Goal: Information Seeking & Learning: Learn about a topic

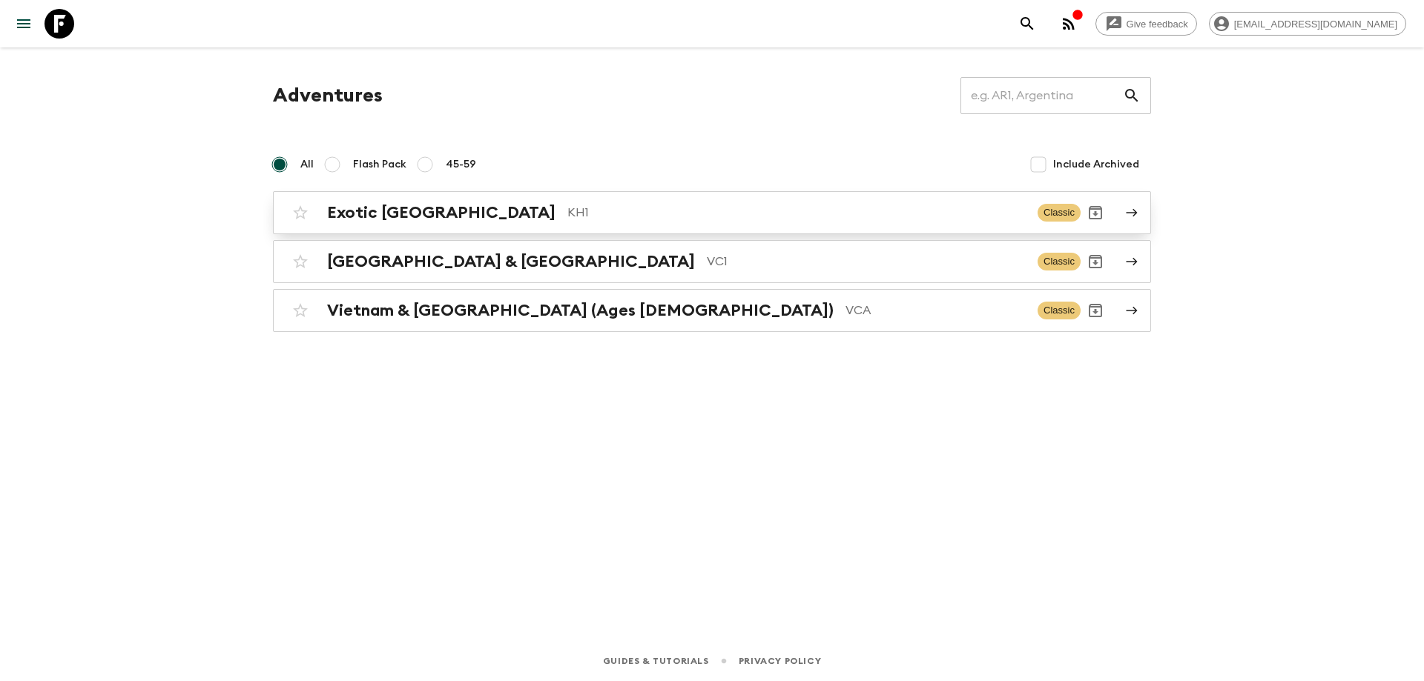
click at [567, 213] on p "KH1" at bounding box center [796, 213] width 458 height 18
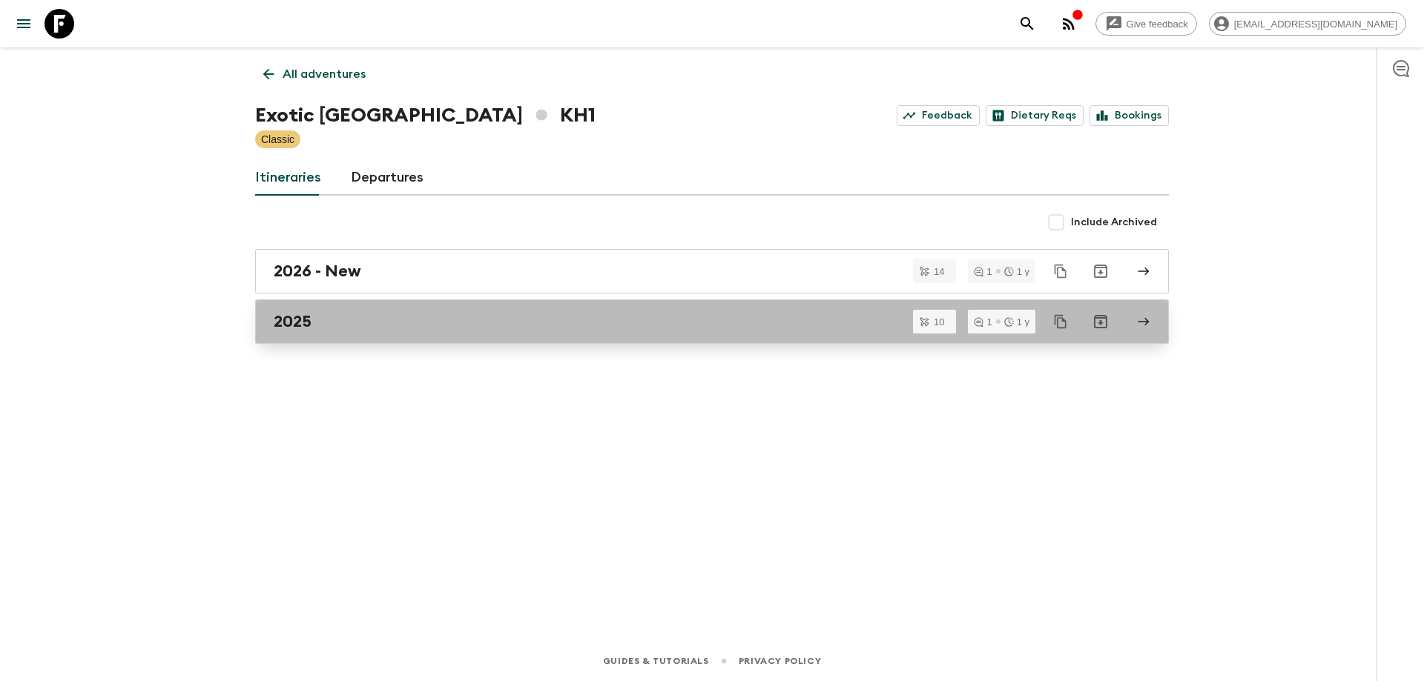
click at [343, 341] on link "2025" at bounding box center [711, 322] width 913 height 44
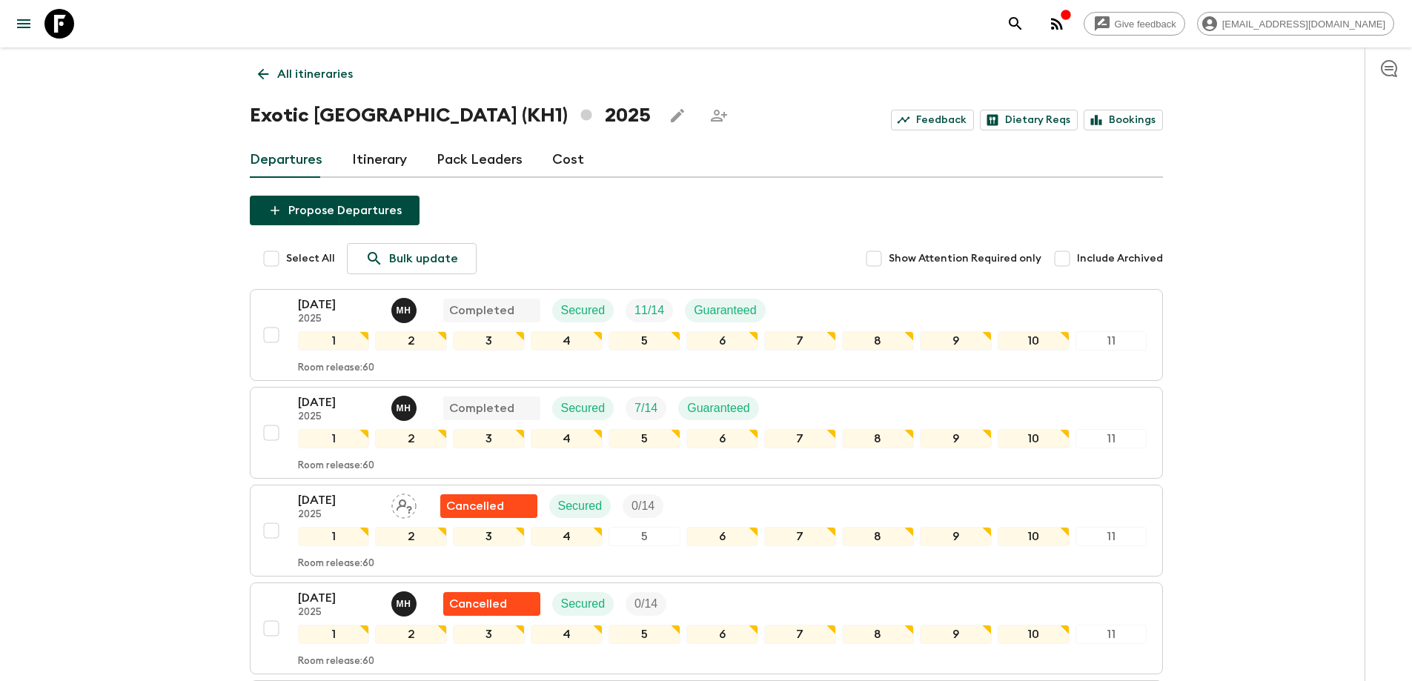
click at [259, 63] on link "All itineraries" at bounding box center [305, 74] width 111 height 30
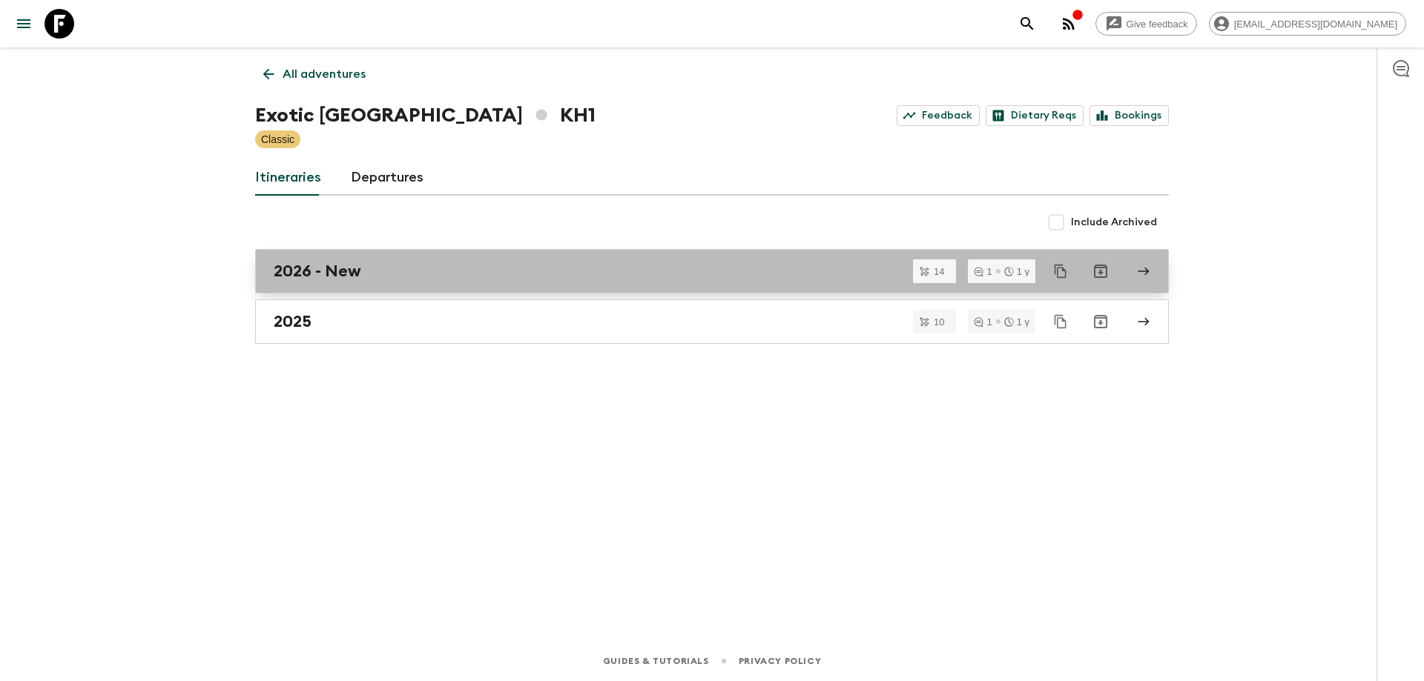
click at [456, 270] on div "2026 - New" at bounding box center [698, 271] width 848 height 19
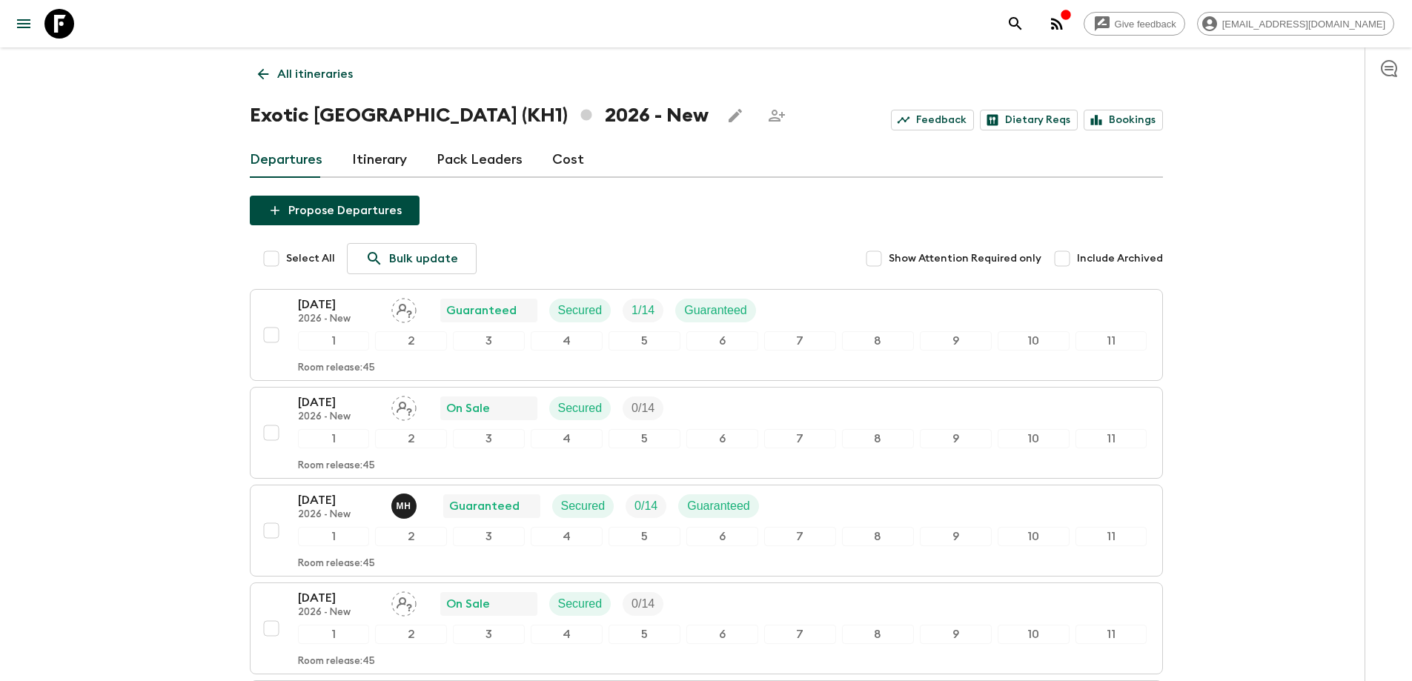
click at [263, 76] on icon at bounding box center [263, 74] width 16 height 16
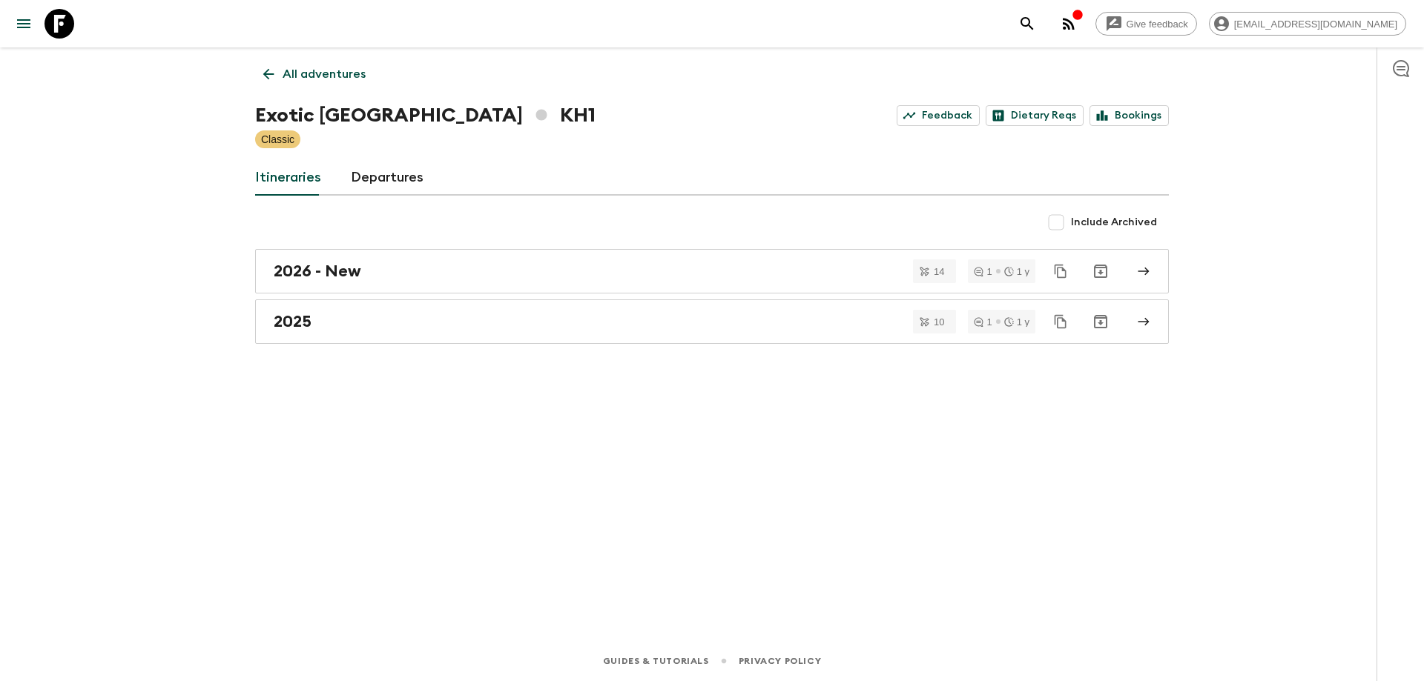
click at [263, 76] on icon at bounding box center [268, 74] width 16 height 16
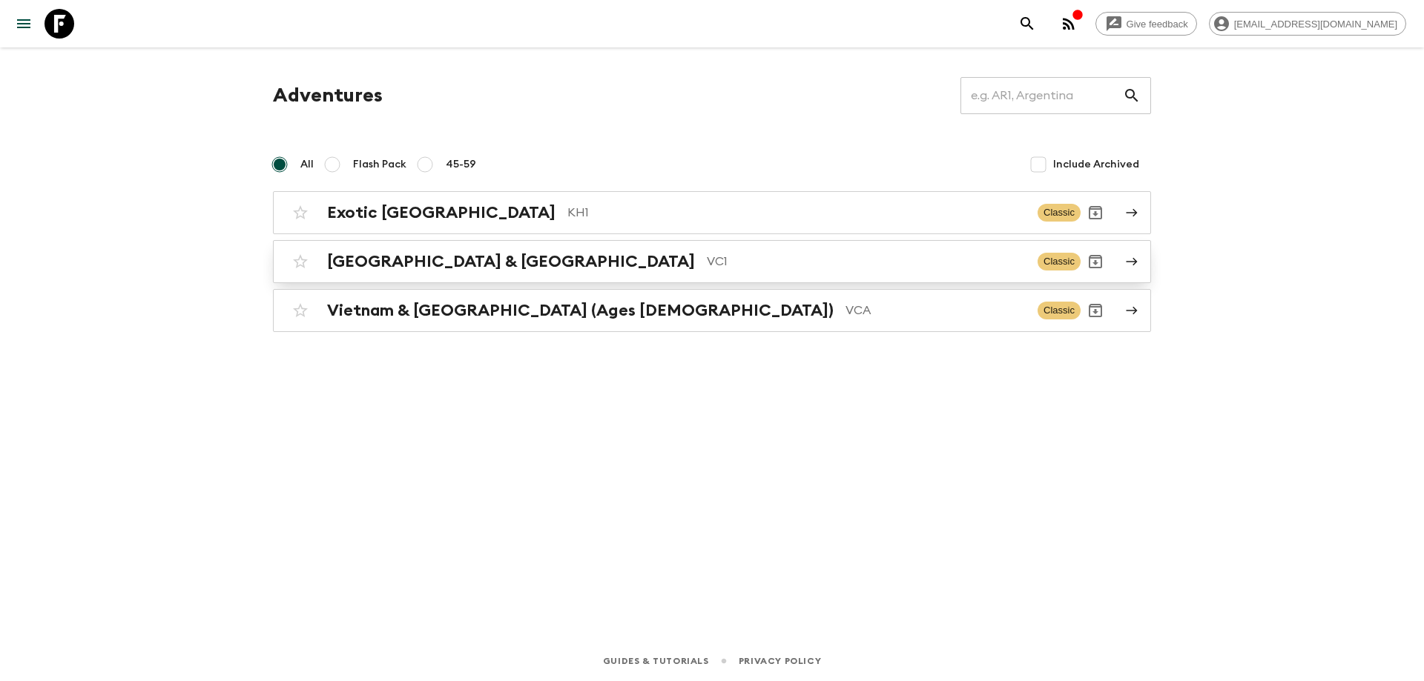
click at [333, 259] on h2 "[GEOGRAPHIC_DATA] & [GEOGRAPHIC_DATA]" at bounding box center [511, 261] width 368 height 19
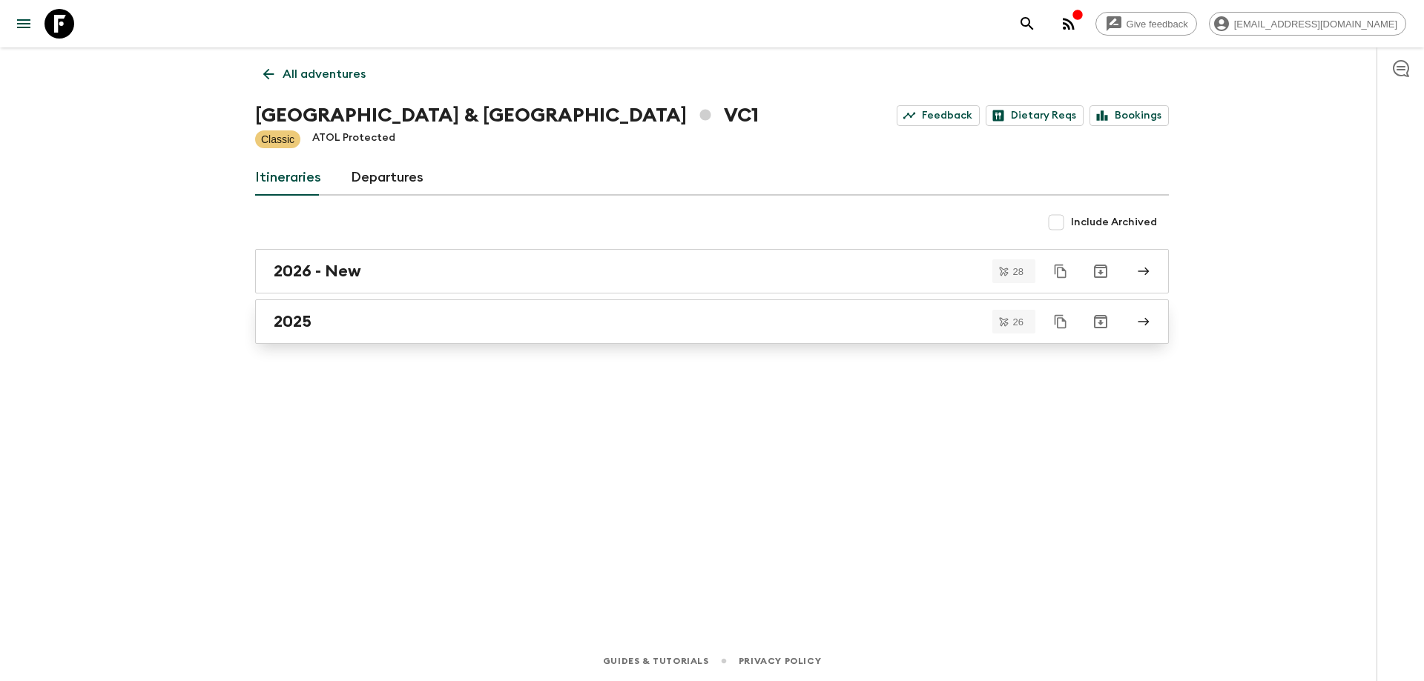
click at [347, 332] on link "2025" at bounding box center [711, 322] width 913 height 44
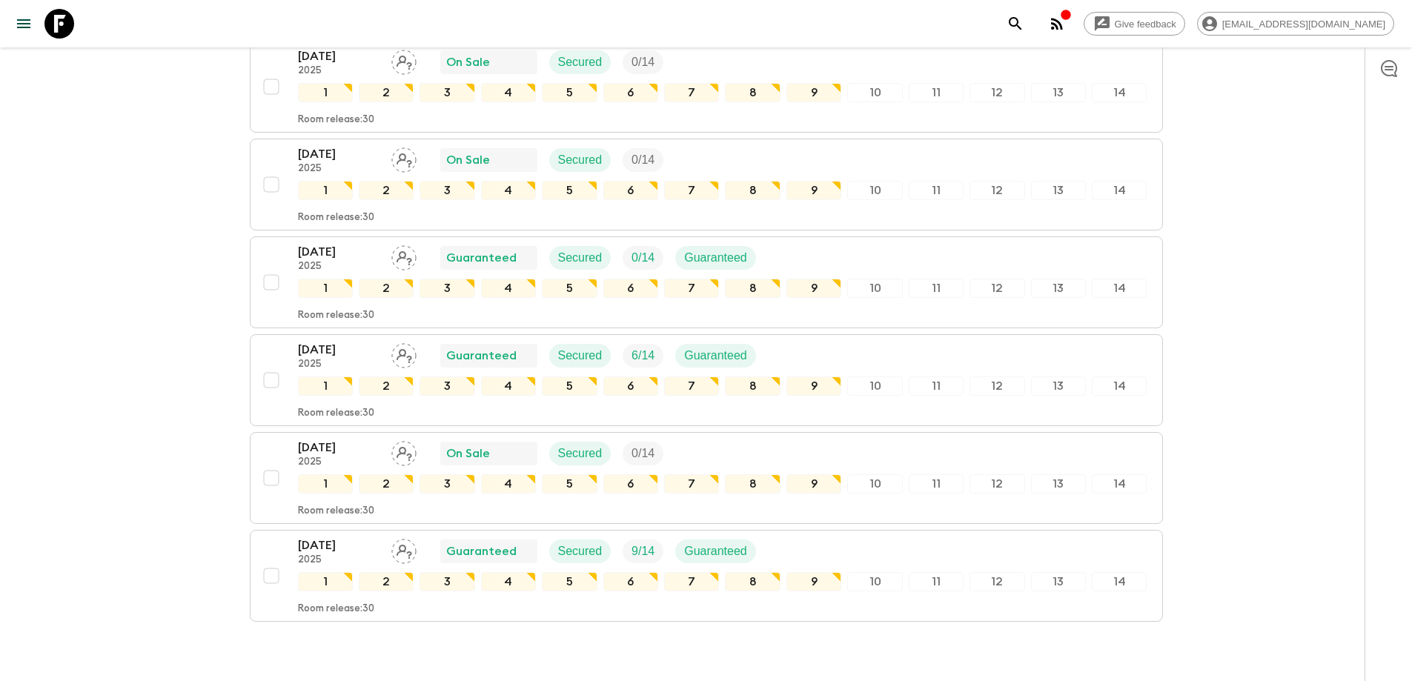
scroll to position [2281, 0]
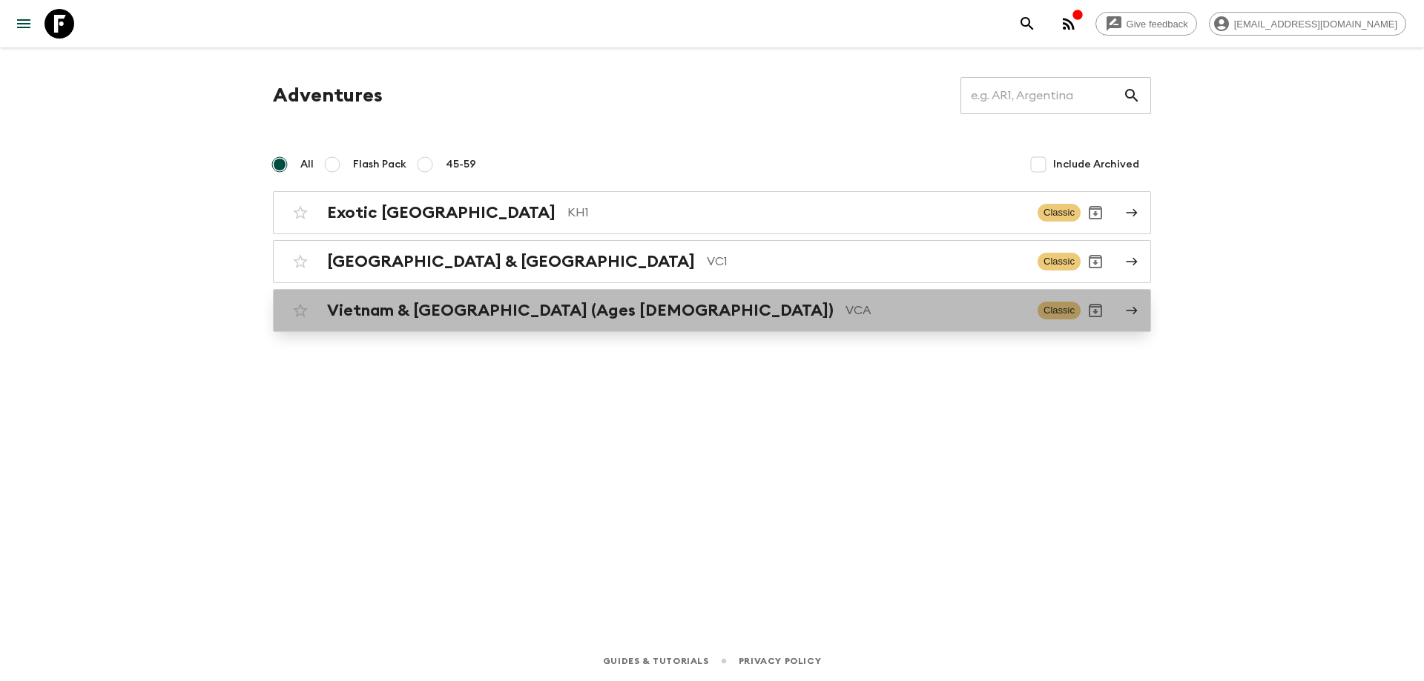
click at [845, 311] on p "VCA" at bounding box center [935, 311] width 180 height 18
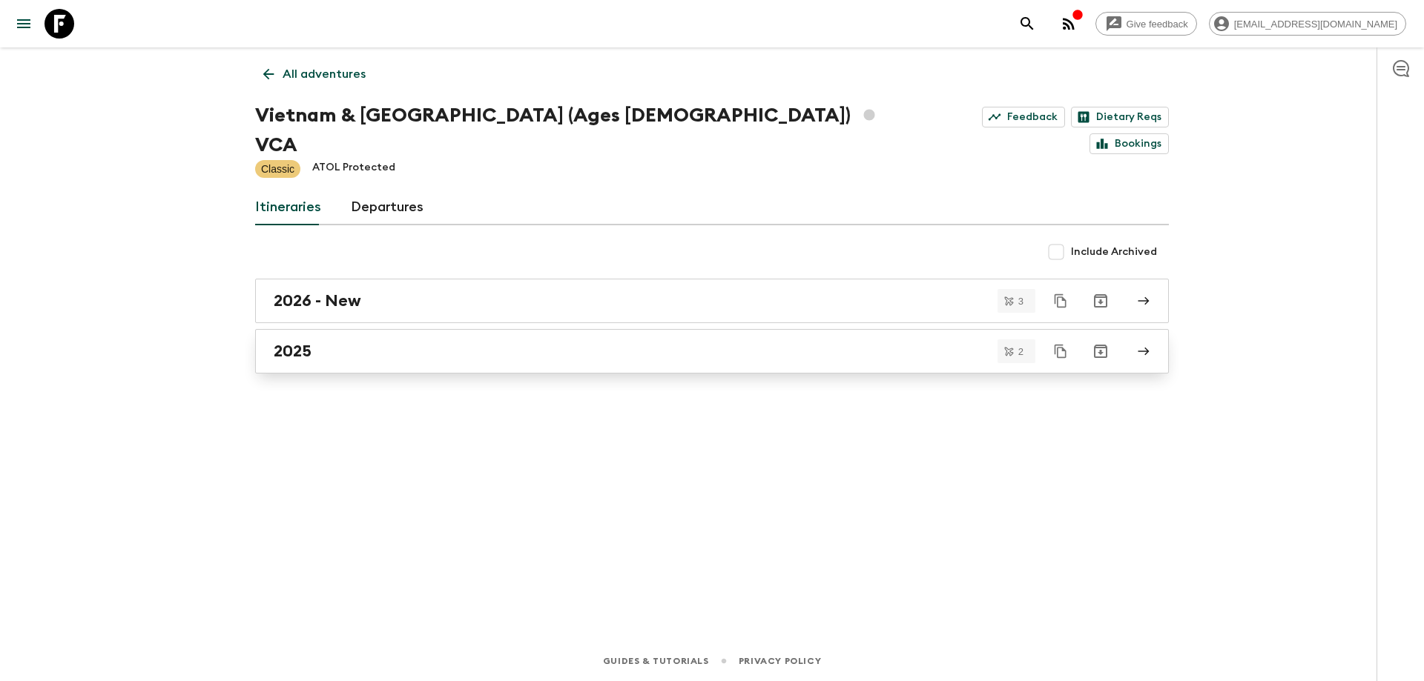
click at [393, 329] on link "2025" at bounding box center [711, 351] width 913 height 44
